Goal: Navigation & Orientation: Find specific page/section

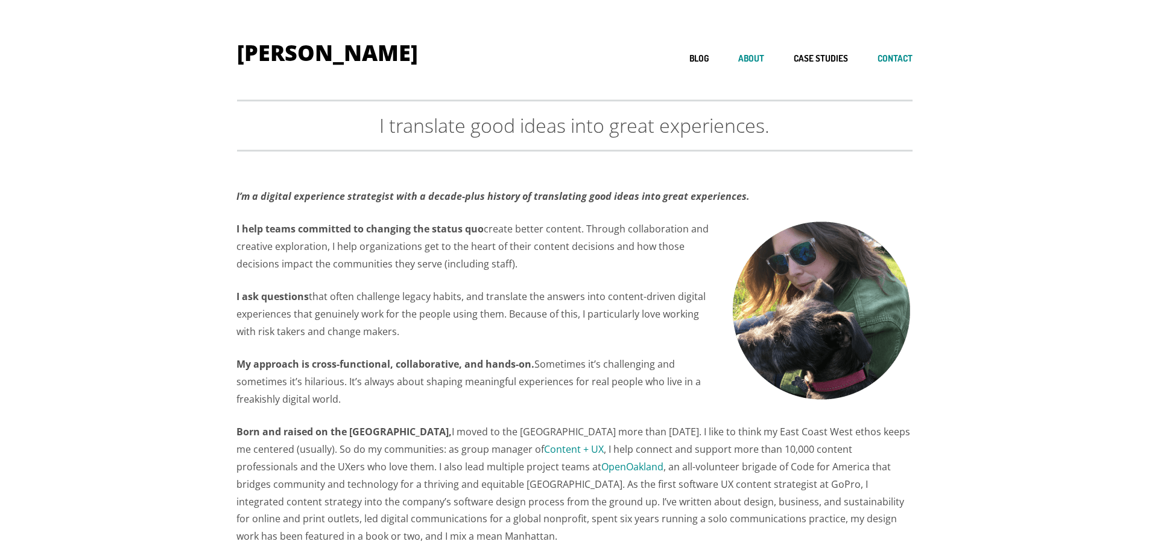
click at [887, 57] on link "Contact" at bounding box center [895, 58] width 35 height 11
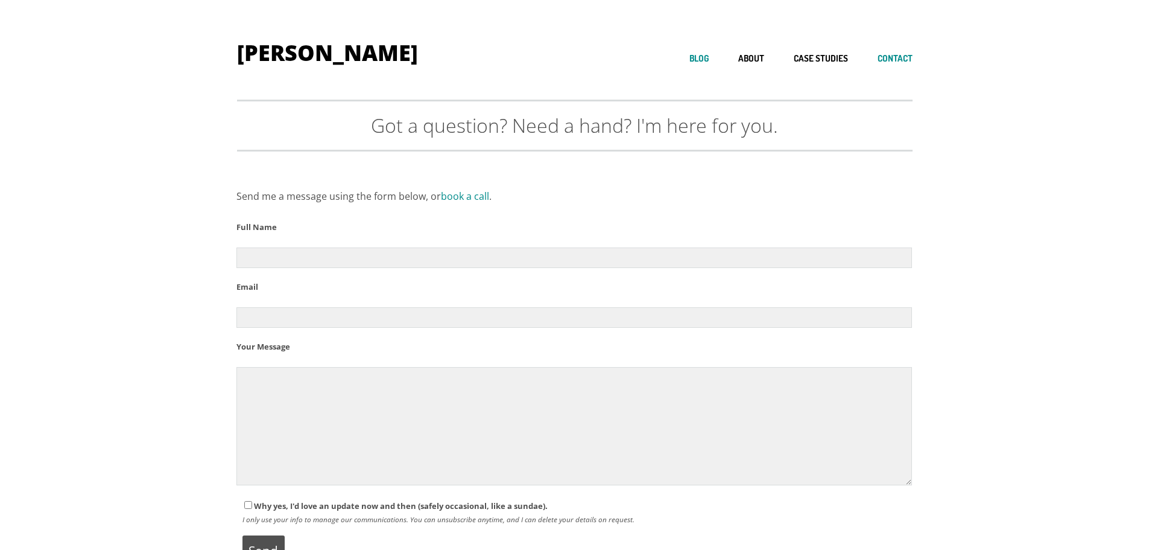
click at [698, 57] on link "Blog" at bounding box center [698, 58] width 19 height 11
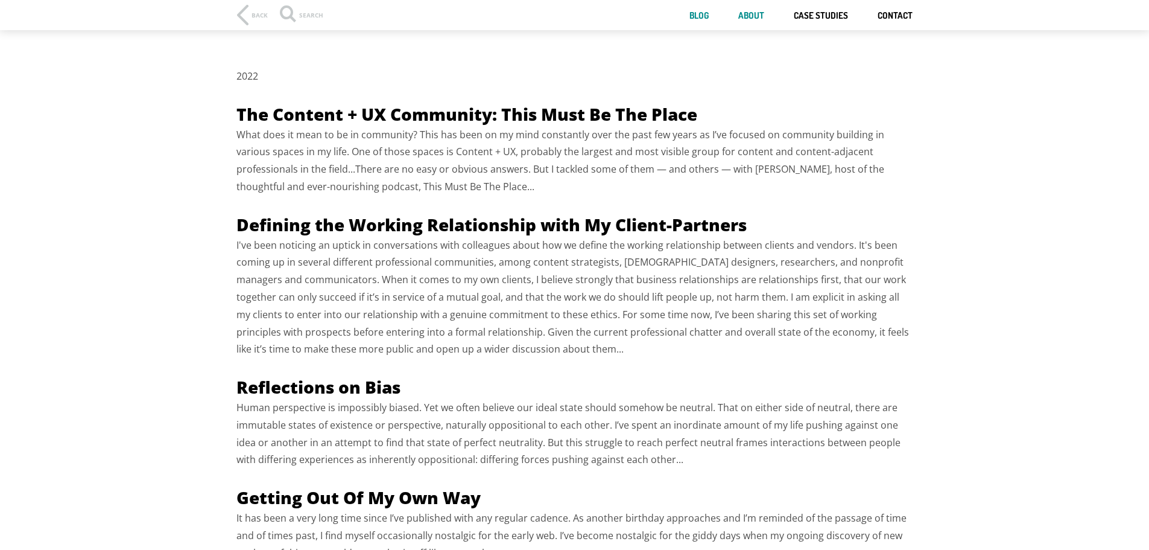
click at [746, 22] on li "About" at bounding box center [751, 16] width 26 height 13
click at [752, 18] on link "About" at bounding box center [751, 15] width 26 height 11
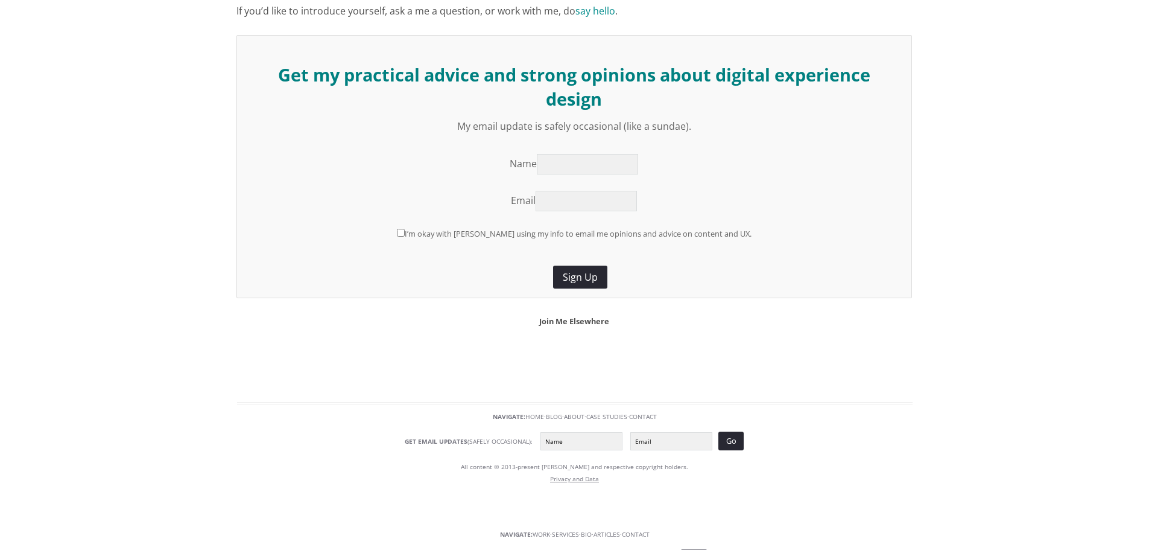
scroll to position [646, 0]
